Goal: Task Accomplishment & Management: Use online tool/utility

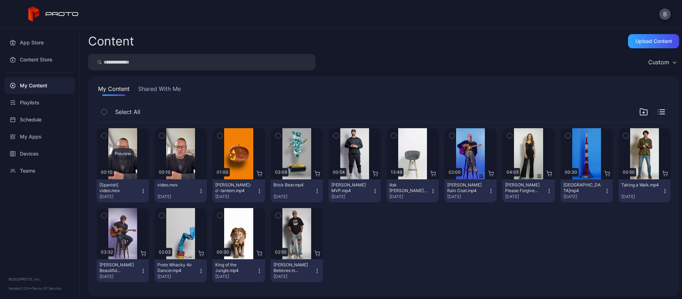
click at [123, 152] on div "Preview" at bounding box center [123, 153] width 23 height 11
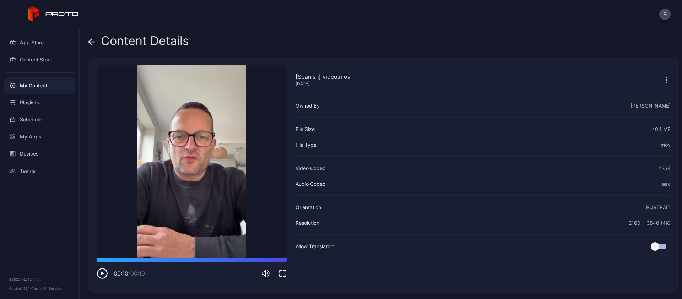
click at [283, 273] on icon "button" at bounding box center [283, 273] width 9 height 9
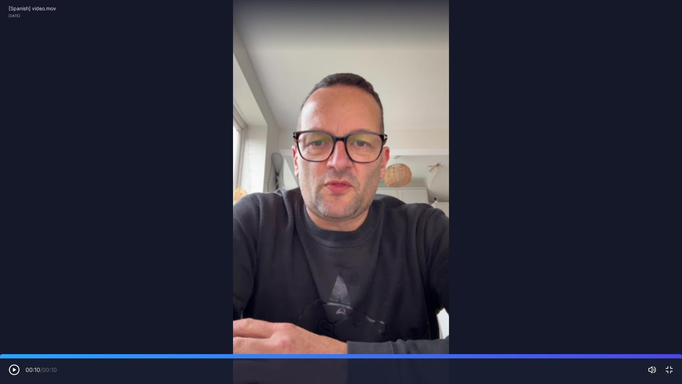
click at [15, 299] on icon "button" at bounding box center [14, 370] width 3 height 4
click at [17, 299] on icon "button" at bounding box center [14, 369] width 11 height 11
click at [15, 299] on icon "button" at bounding box center [14, 369] width 11 height 11
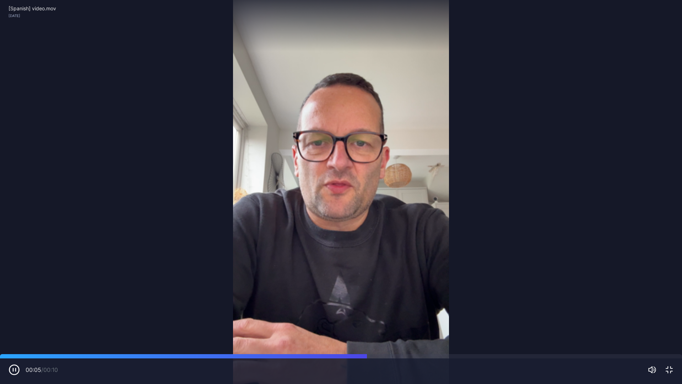
click at [16, 299] on icon "button" at bounding box center [16, 369] width 0 height 3
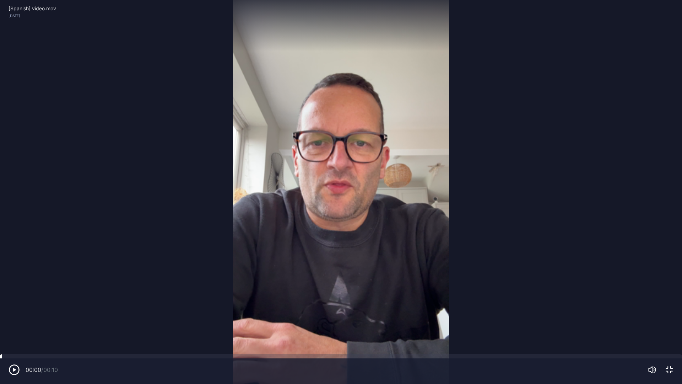
drag, startPoint x: 389, startPoint y: 357, endPoint x: 0, endPoint y: 354, distance: 389.5
click at [0, 299] on div at bounding box center [0, 354] width 0 height 0
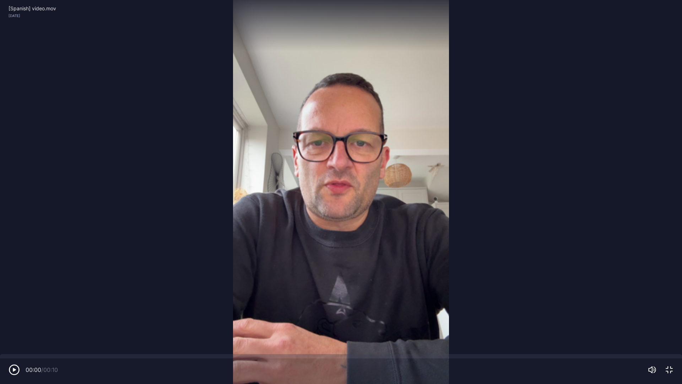
click at [13, 299] on icon "button" at bounding box center [14, 369] width 11 height 11
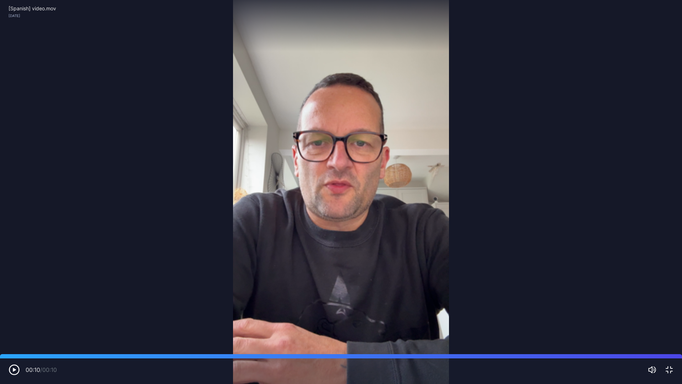
click at [13, 299] on icon "button" at bounding box center [14, 369] width 11 height 11
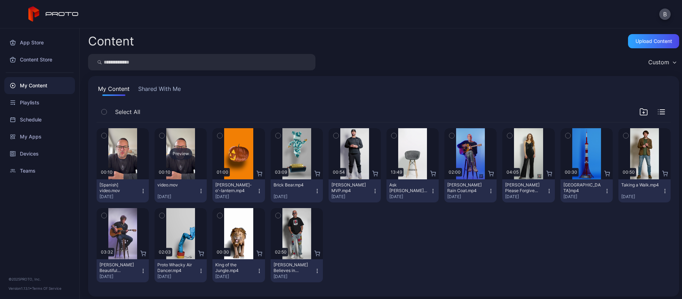
click at [178, 152] on div "Preview" at bounding box center [181, 153] width 23 height 11
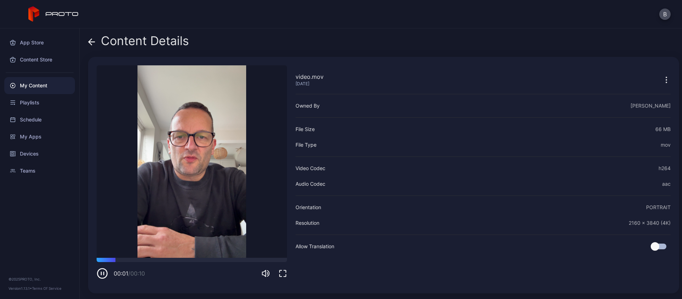
click at [281, 273] on icon "button" at bounding box center [283, 273] width 9 height 9
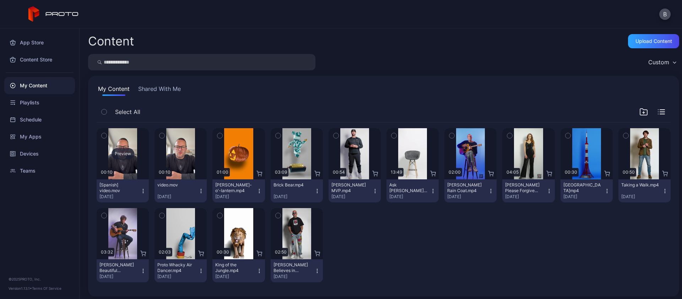
click at [120, 153] on div "Preview" at bounding box center [123, 153] width 23 height 11
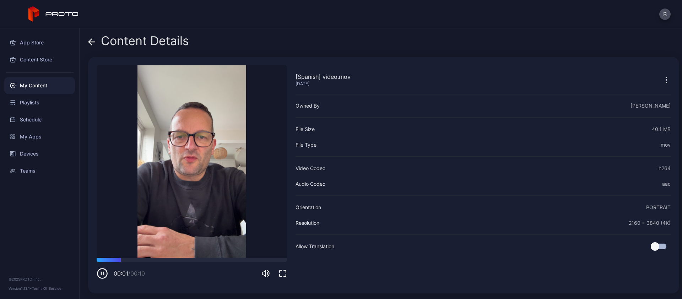
click at [278, 272] on div at bounding box center [275, 273] width 26 height 9
click at [284, 273] on icon "button" at bounding box center [283, 273] width 9 height 9
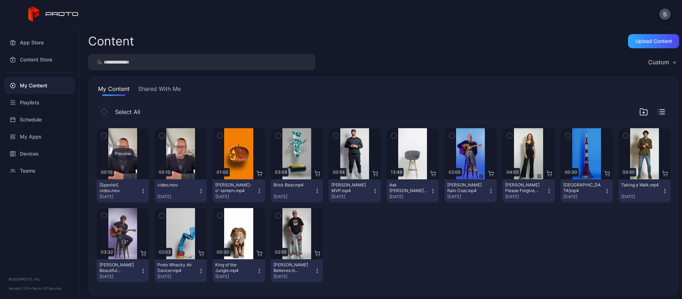
click at [122, 152] on div "Preview" at bounding box center [123, 153] width 23 height 11
click at [198, 191] on icon "button" at bounding box center [201, 191] width 6 height 6
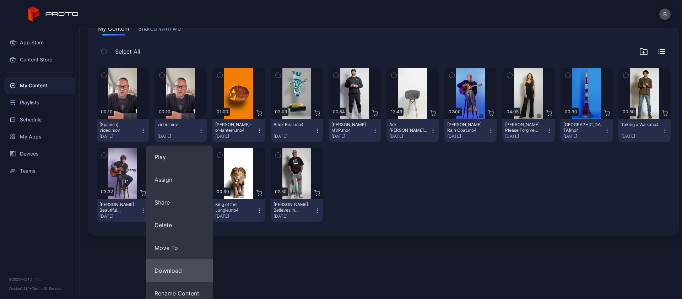
scroll to position [112, 0]
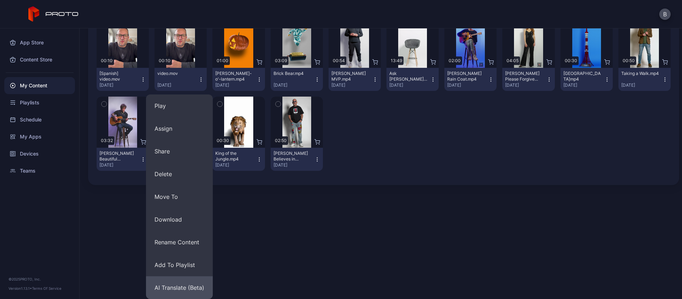
click at [179, 285] on button "AI Translate (Beta)" at bounding box center [179, 287] width 67 height 23
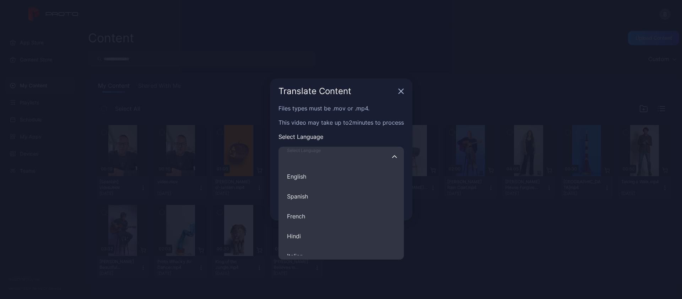
click at [335, 157] on input "Select Language English Spanish French Hindi Italian German Polish Portuguese C…" at bounding box center [341, 157] width 125 height 20
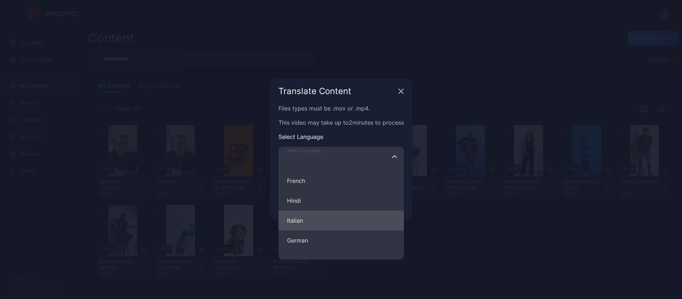
scroll to position [44, 0]
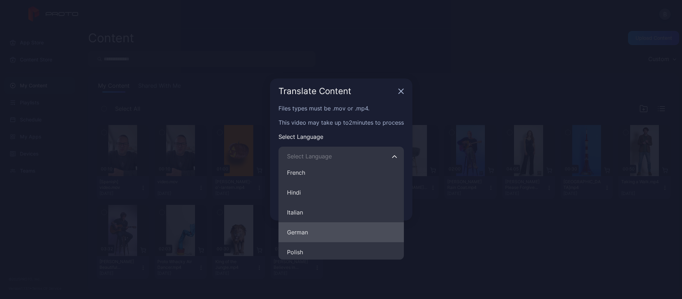
click at [309, 229] on button "German" at bounding box center [341, 232] width 125 height 20
type input "******"
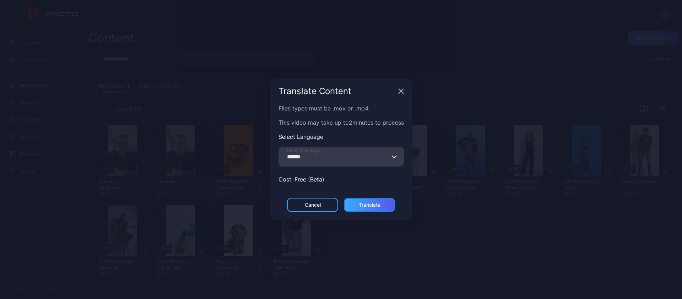
click at [377, 203] on div "Translate" at bounding box center [370, 205] width 22 height 6
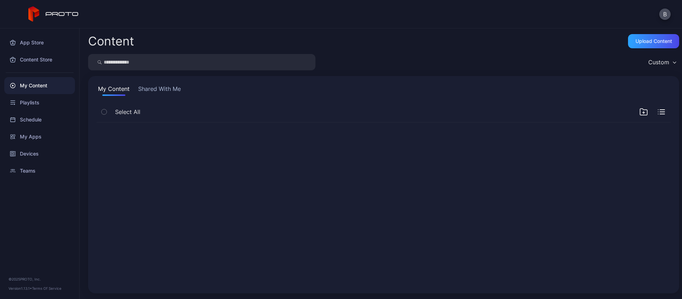
scroll to position [0, 0]
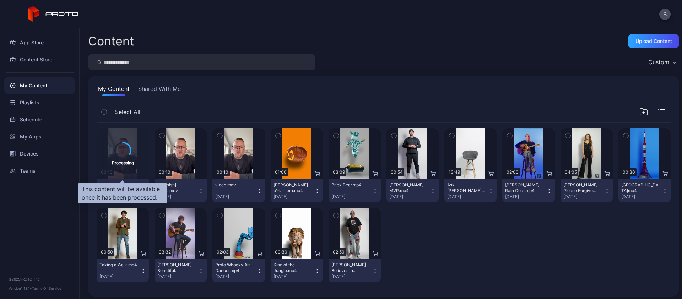
click at [126, 146] on icon at bounding box center [122, 150] width 21 height 21
click at [121, 149] on icon at bounding box center [122, 150] width 21 height 21
click at [113, 144] on div "Processing" at bounding box center [123, 154] width 22 height 24
click at [121, 148] on icon at bounding box center [123, 150] width 22 height 22
click at [124, 150] on icon at bounding box center [123, 150] width 20 height 20
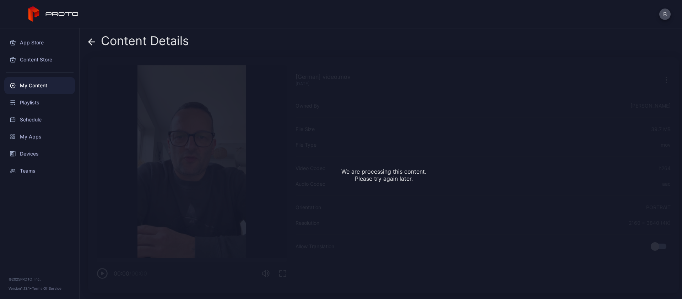
click at [95, 42] on icon at bounding box center [92, 42] width 6 height 0
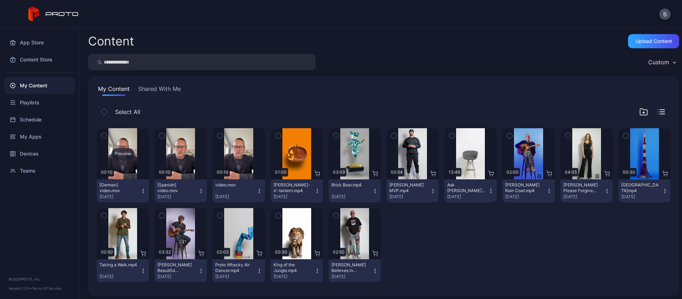
click at [122, 151] on div "Preview" at bounding box center [123, 153] width 23 height 11
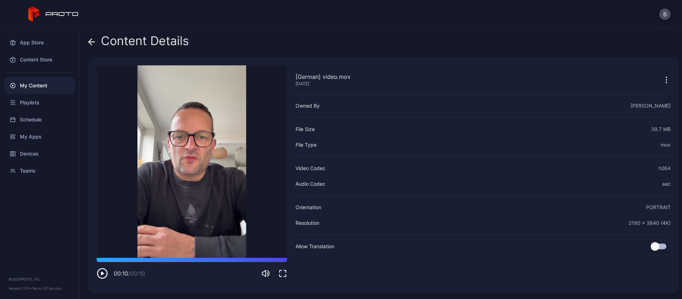
click at [102, 275] on icon "button" at bounding box center [102, 274] width 3 height 4
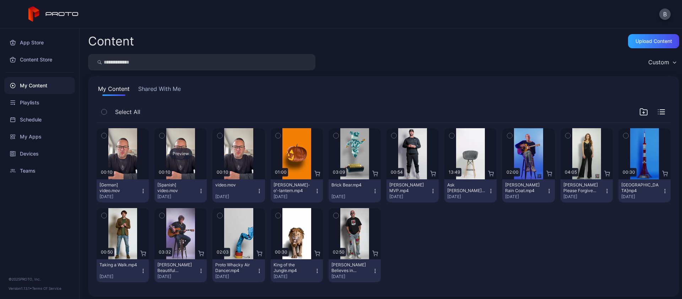
click at [181, 154] on div "Preview" at bounding box center [181, 153] width 23 height 11
click at [258, 192] on icon "button" at bounding box center [260, 191] width 6 height 6
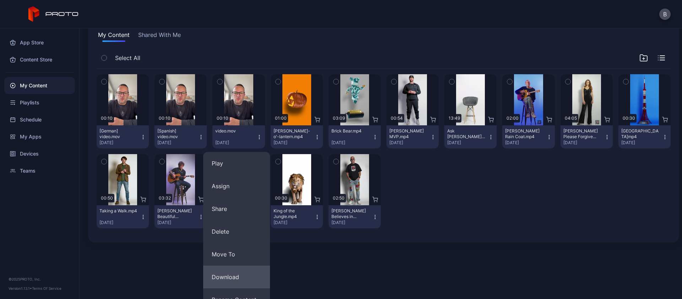
scroll to position [112, 0]
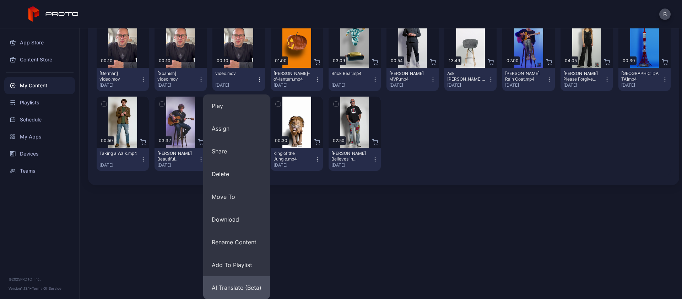
click at [238, 287] on button "AI Translate (Beta)" at bounding box center [236, 287] width 67 height 23
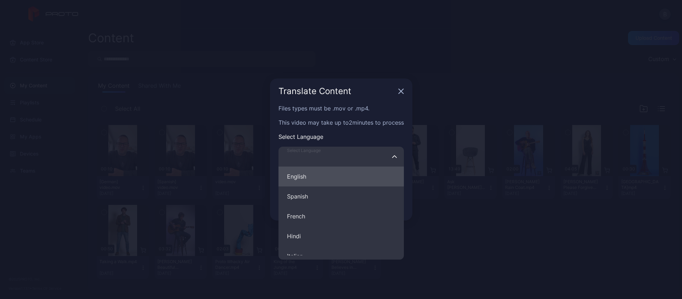
drag, startPoint x: 332, startPoint y: 152, endPoint x: 333, endPoint y: 182, distance: 29.5
click at [332, 153] on input "Select Language English Spanish French Hindi Italian German Polish Portuguese C…" at bounding box center [341, 157] width 125 height 20
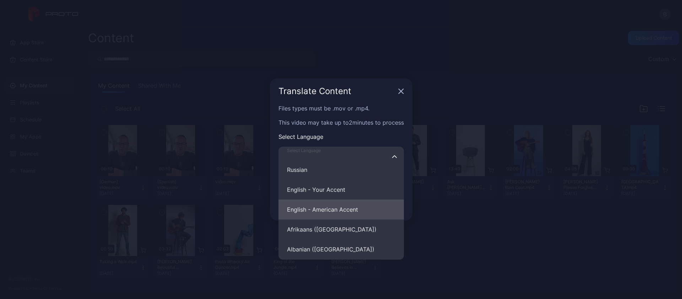
scroll to position [587, 0]
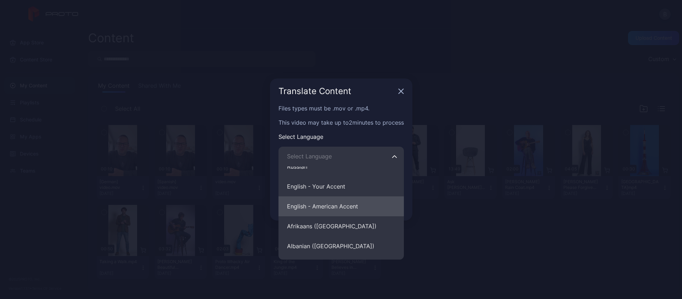
click at [331, 205] on button "English - American Accent" at bounding box center [341, 207] width 125 height 20
type input "**********"
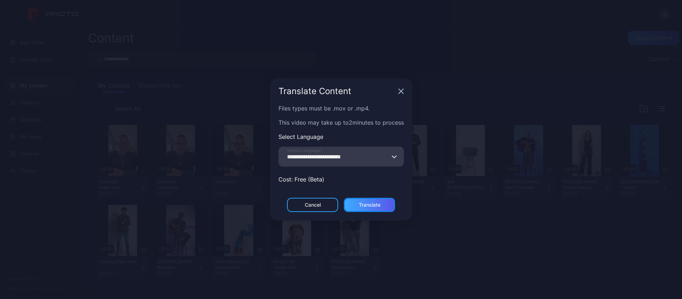
click at [367, 203] on div "Translate" at bounding box center [370, 205] width 22 height 6
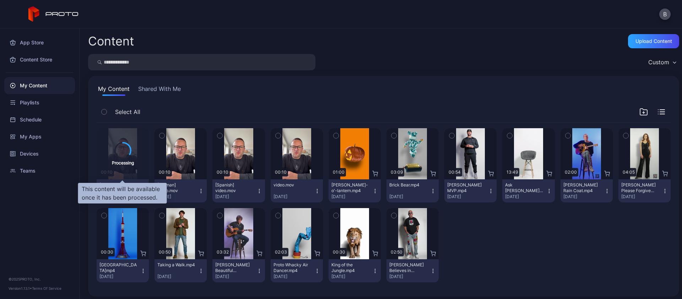
click at [127, 146] on icon at bounding box center [123, 151] width 18 height 18
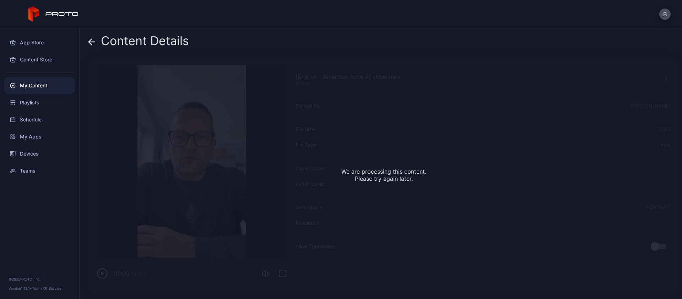
click at [90, 39] on icon at bounding box center [91, 41] width 7 height 7
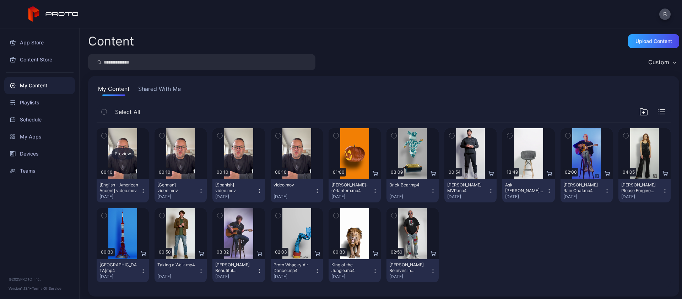
click at [123, 156] on div "Preview" at bounding box center [123, 153] width 23 height 11
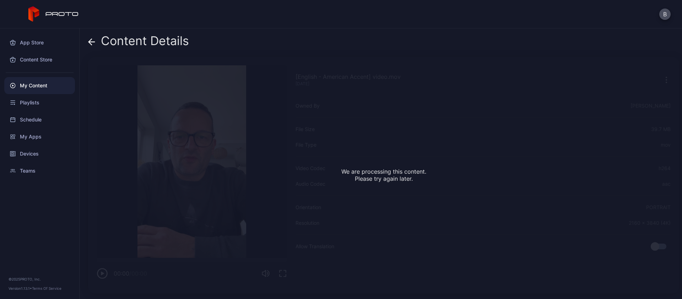
click at [92, 41] on icon at bounding box center [91, 41] width 7 height 7
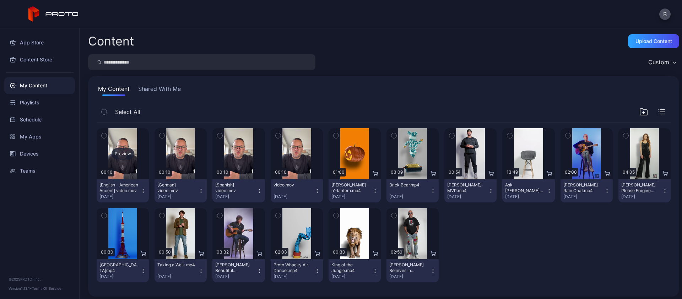
click at [120, 149] on div "Preview" at bounding box center [123, 153] width 23 height 11
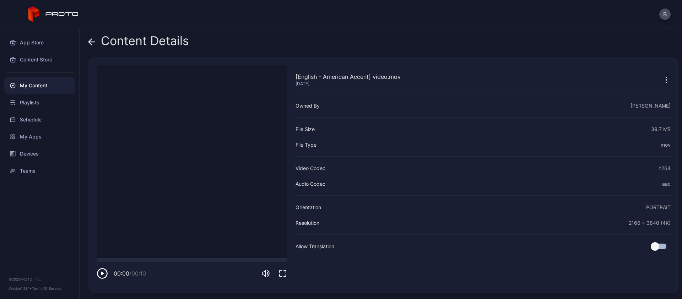
click at [103, 274] on icon "button" at bounding box center [102, 274] width 3 height 4
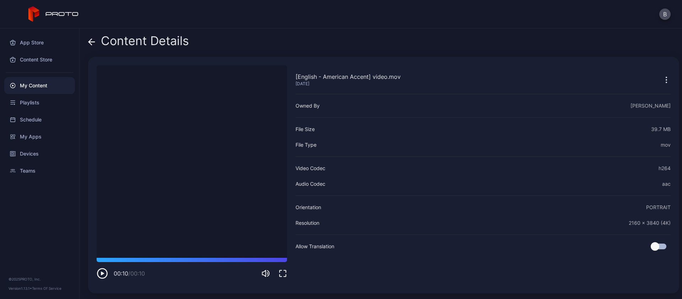
click at [103, 273] on icon "button" at bounding box center [102, 273] width 11 height 11
